Goal: Navigation & Orientation: Understand site structure

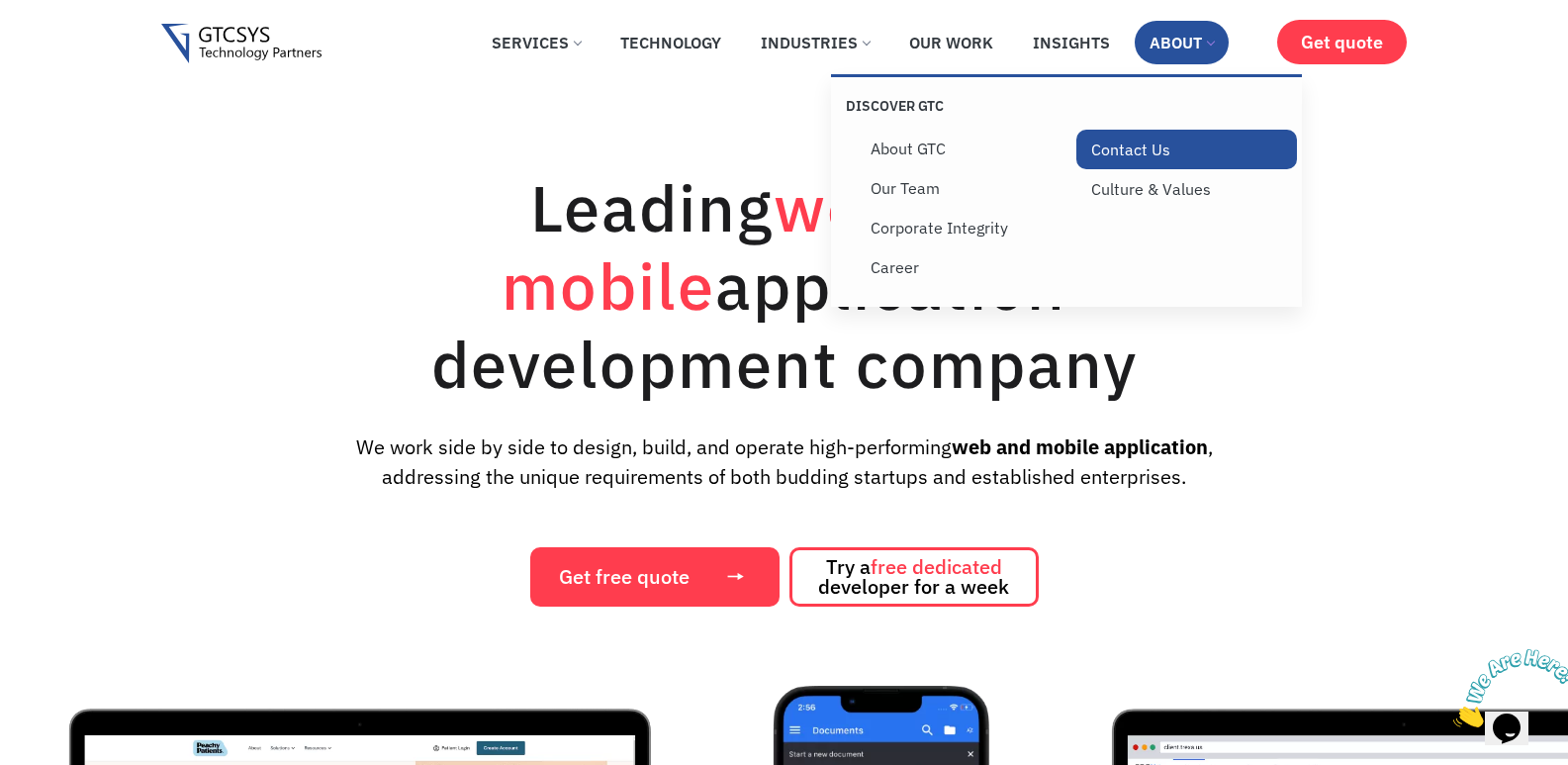
click at [1139, 148] on link "Contact Us" at bounding box center [1187, 149] width 221 height 40
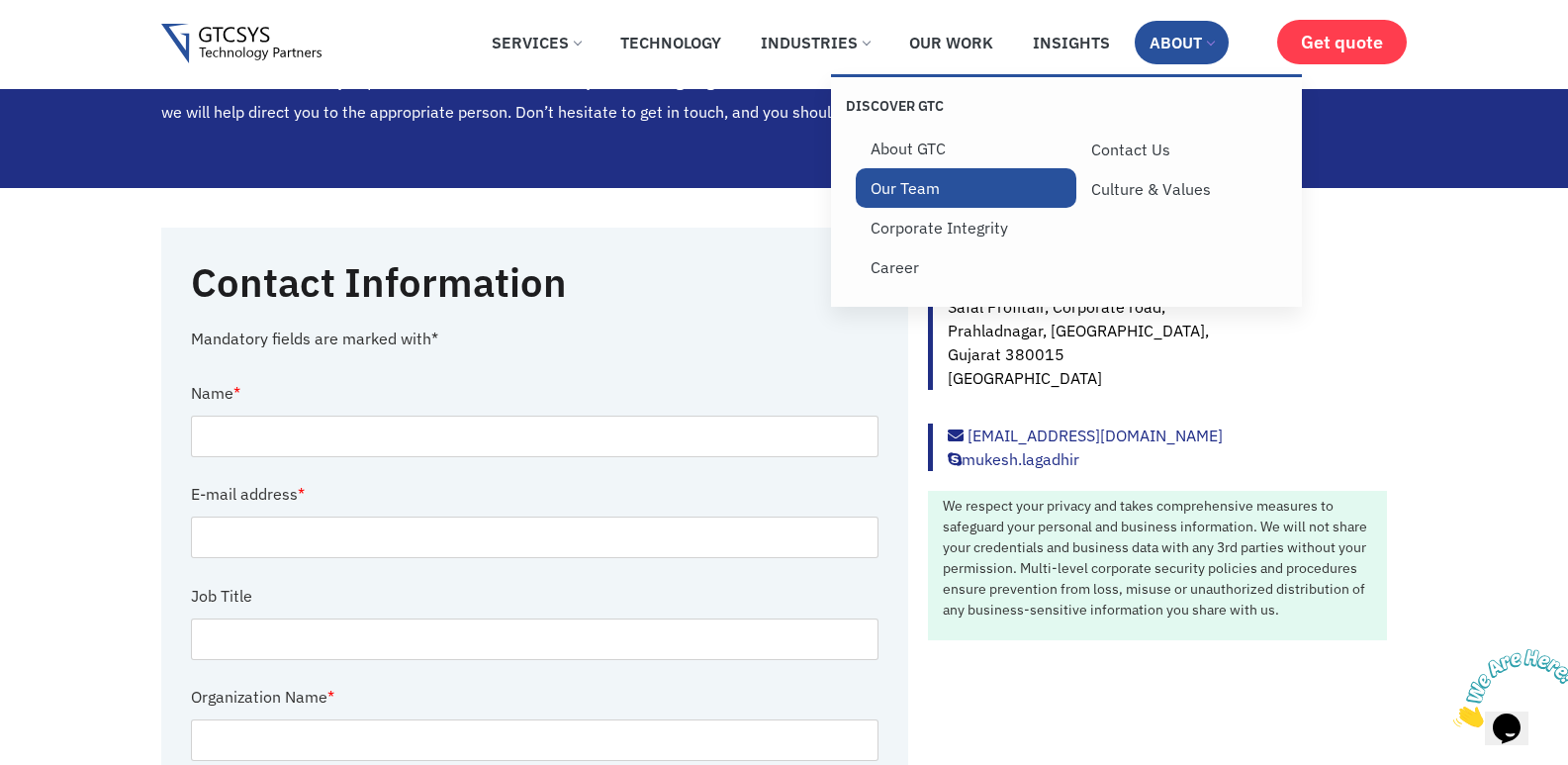
click at [908, 186] on link "Our Team" at bounding box center [966, 188] width 221 height 40
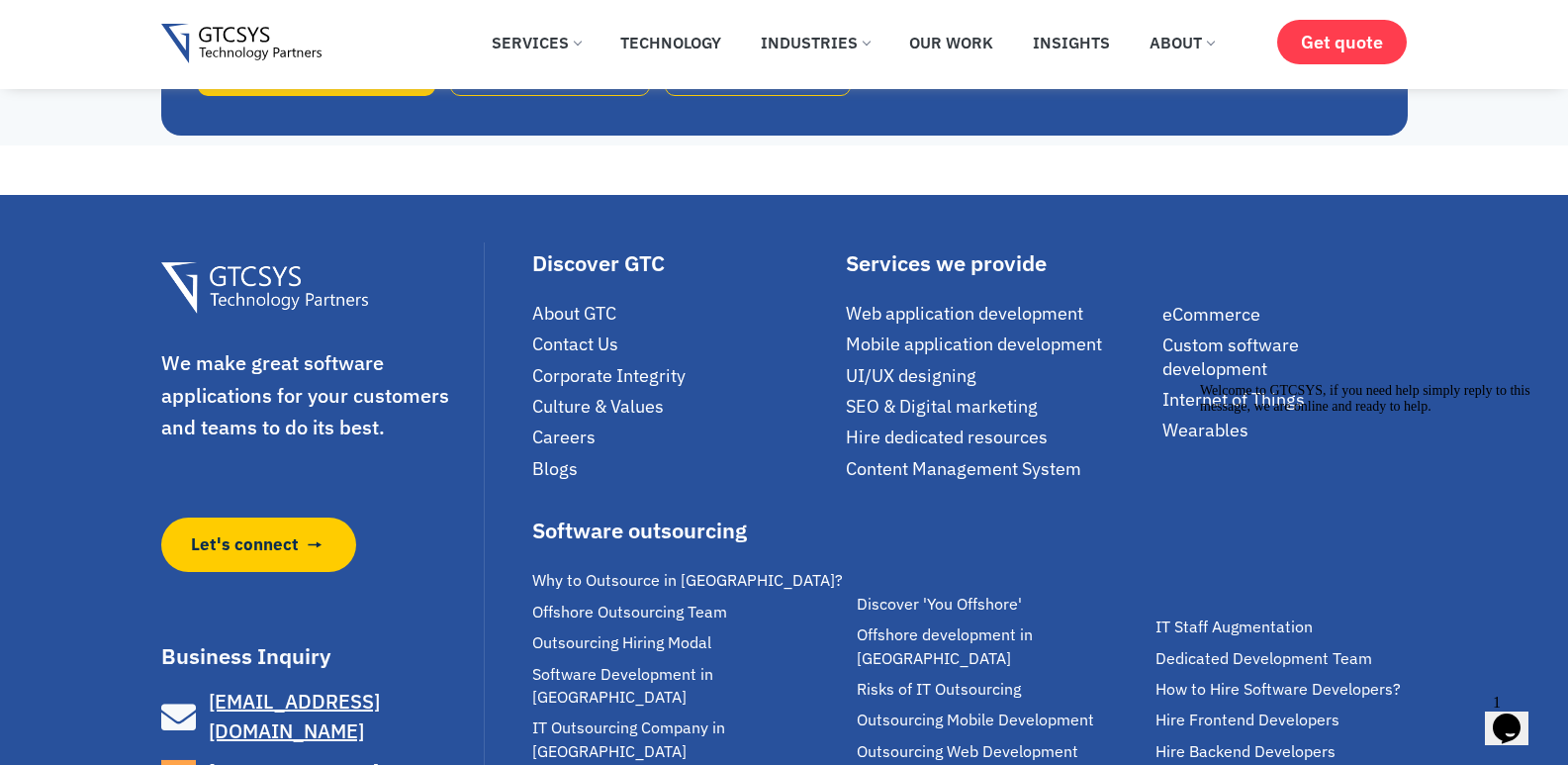
scroll to position [4172, 0]
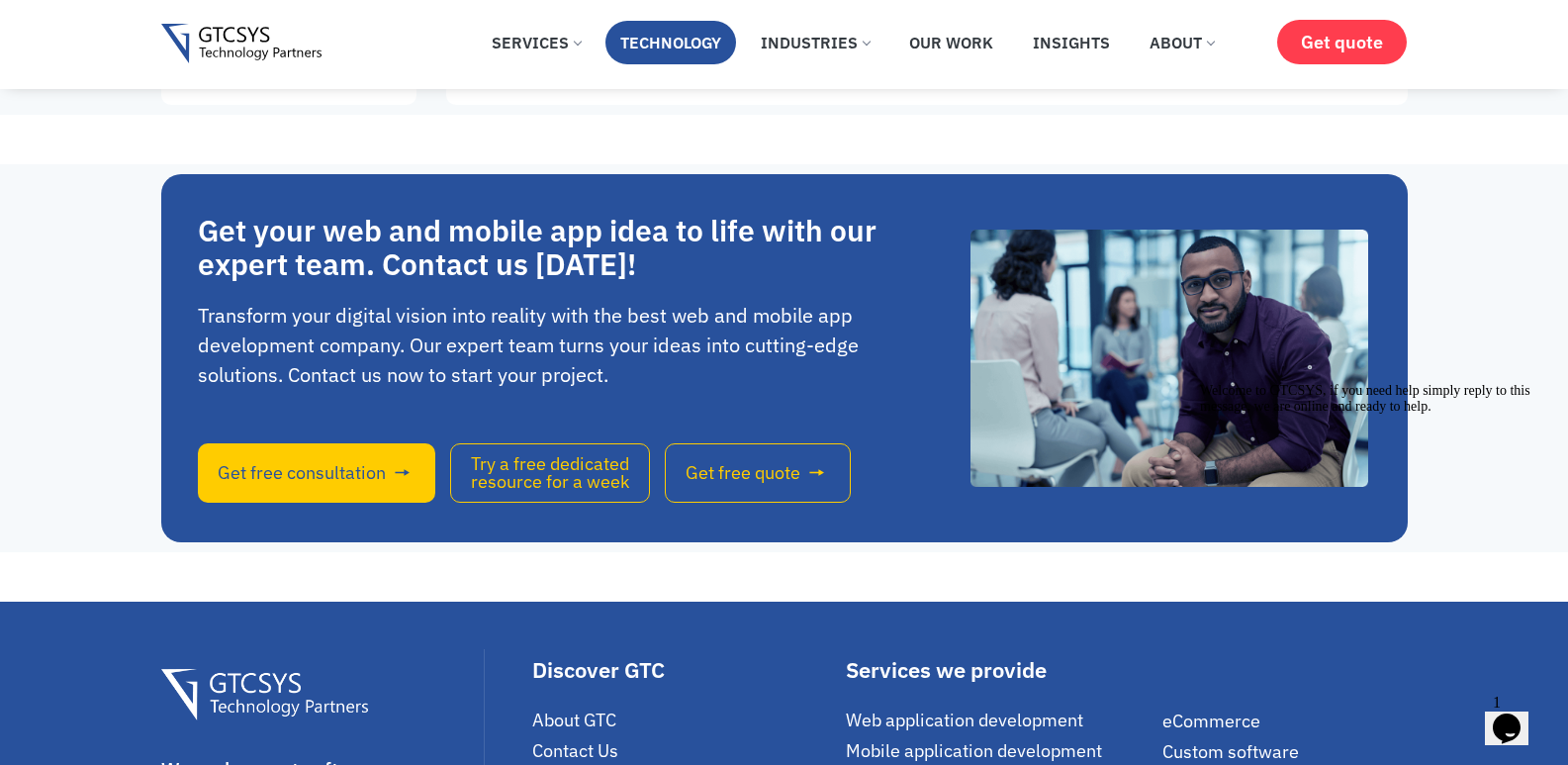
click at [673, 48] on link "Technology" at bounding box center [671, 43] width 131 height 44
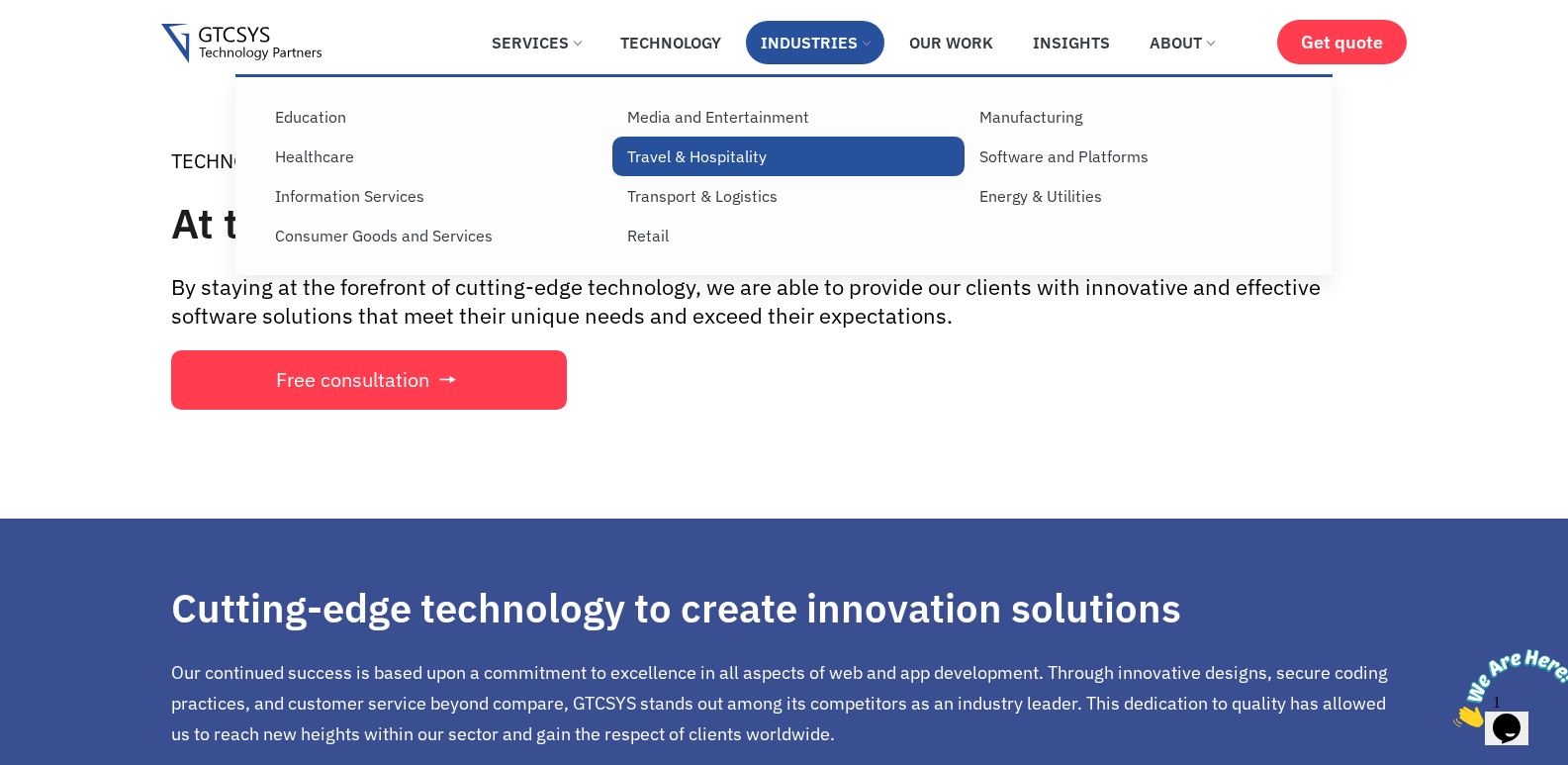
click at [647, 154] on link "Travel & Hospitality" at bounding box center [789, 156] width 352 height 40
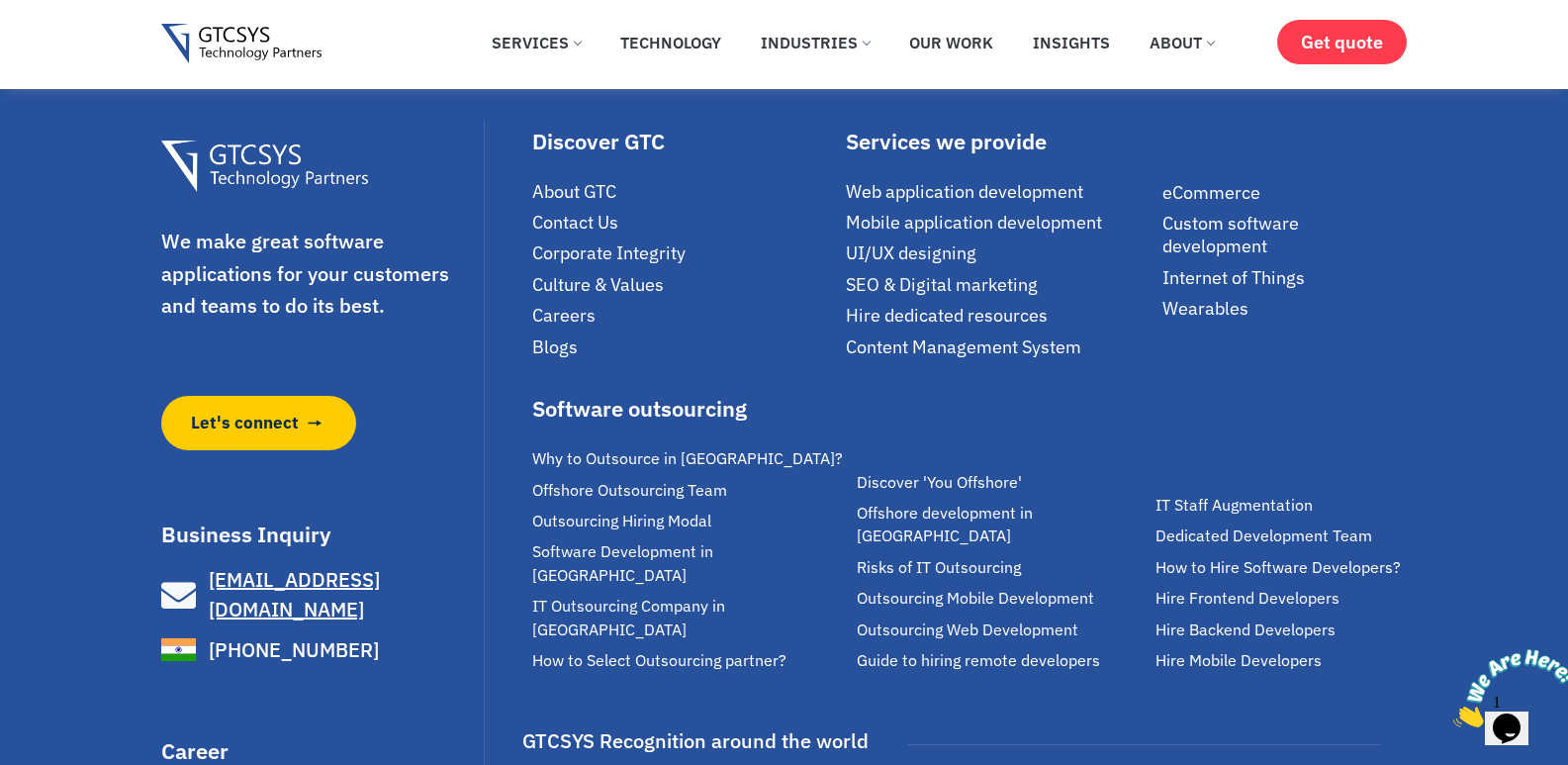
scroll to position [3166, 0]
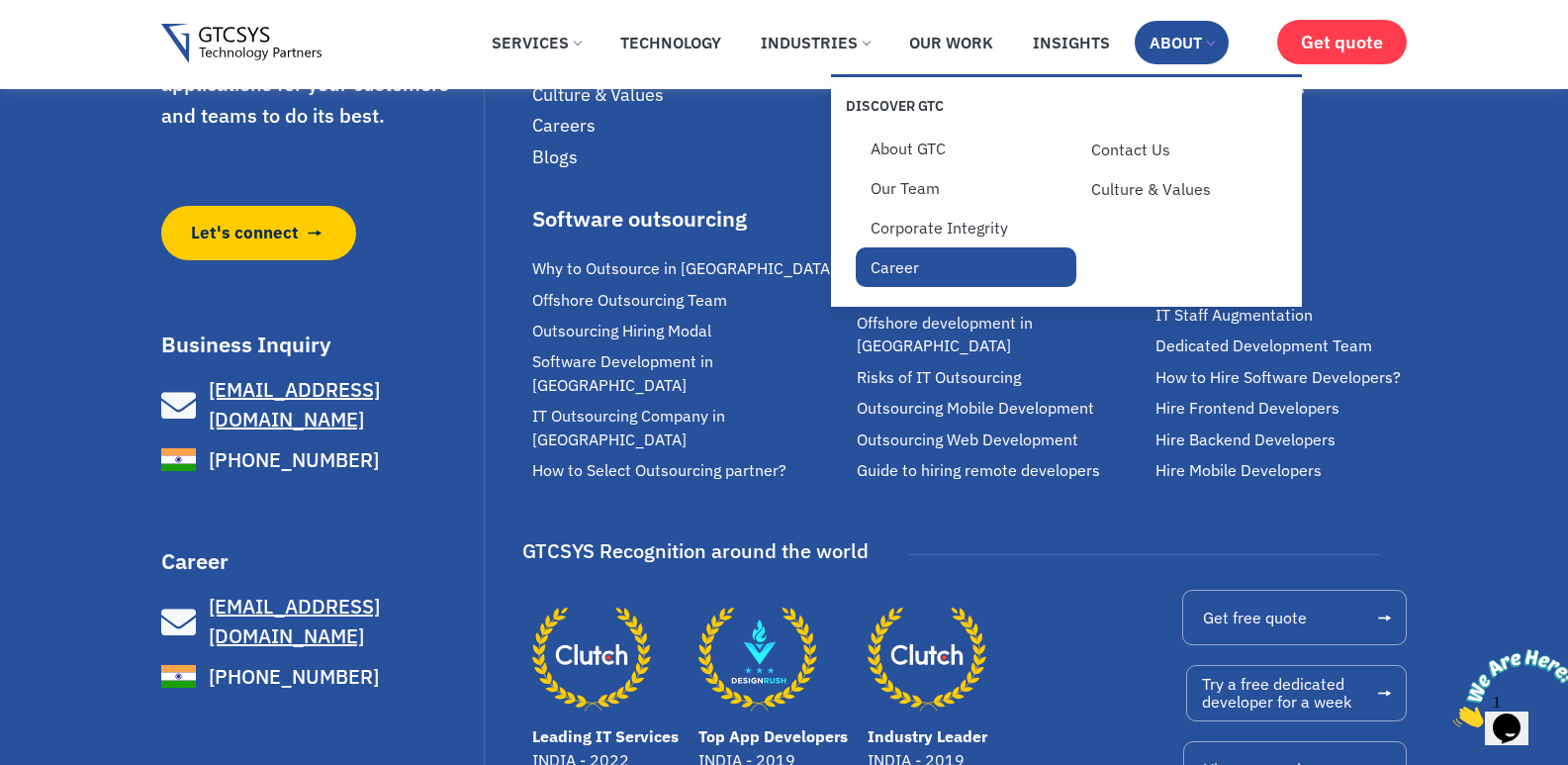
click at [902, 271] on link "Career" at bounding box center [966, 267] width 221 height 40
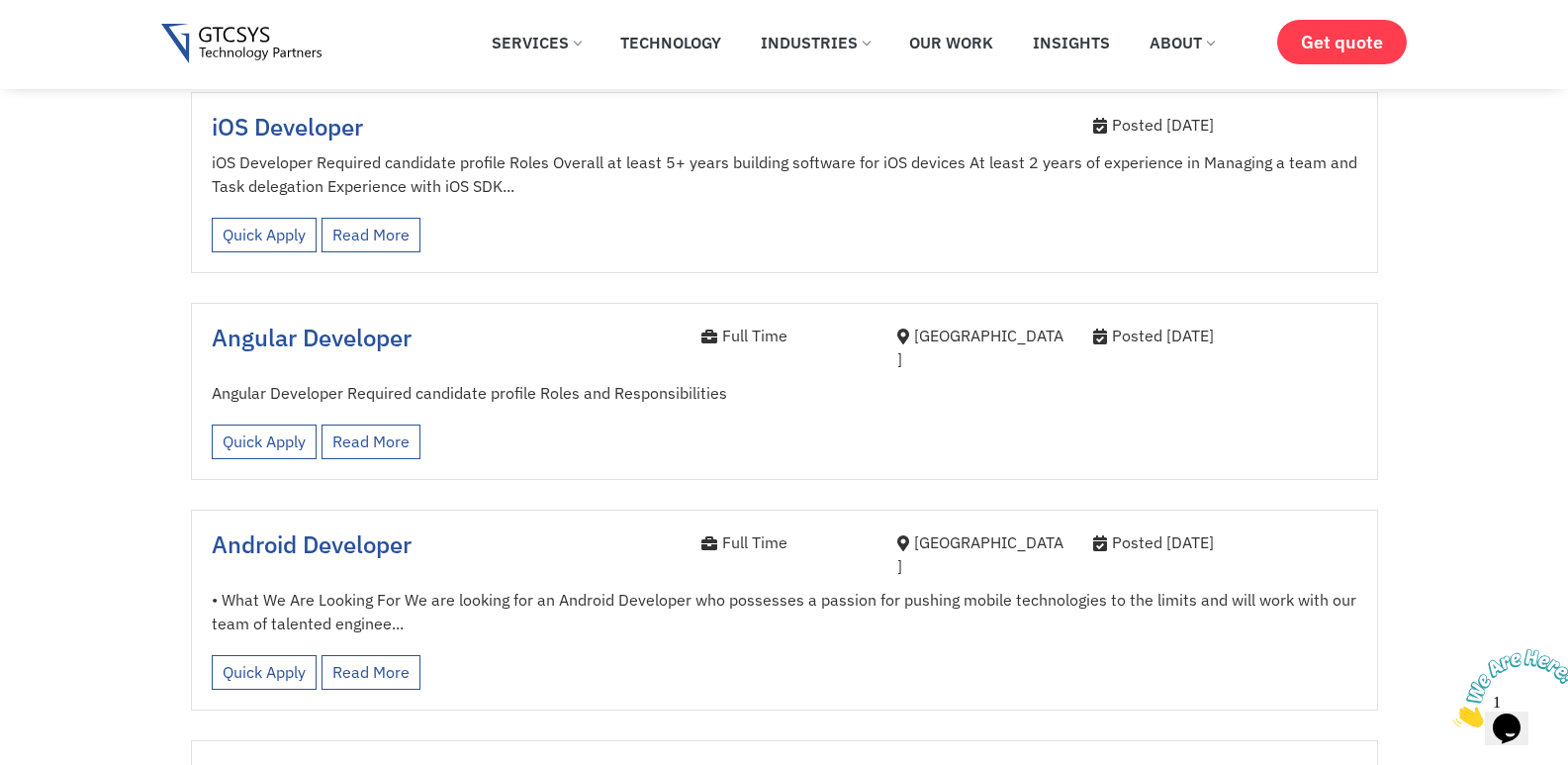
scroll to position [2473, 0]
